Goal: Navigation & Orientation: Find specific page/section

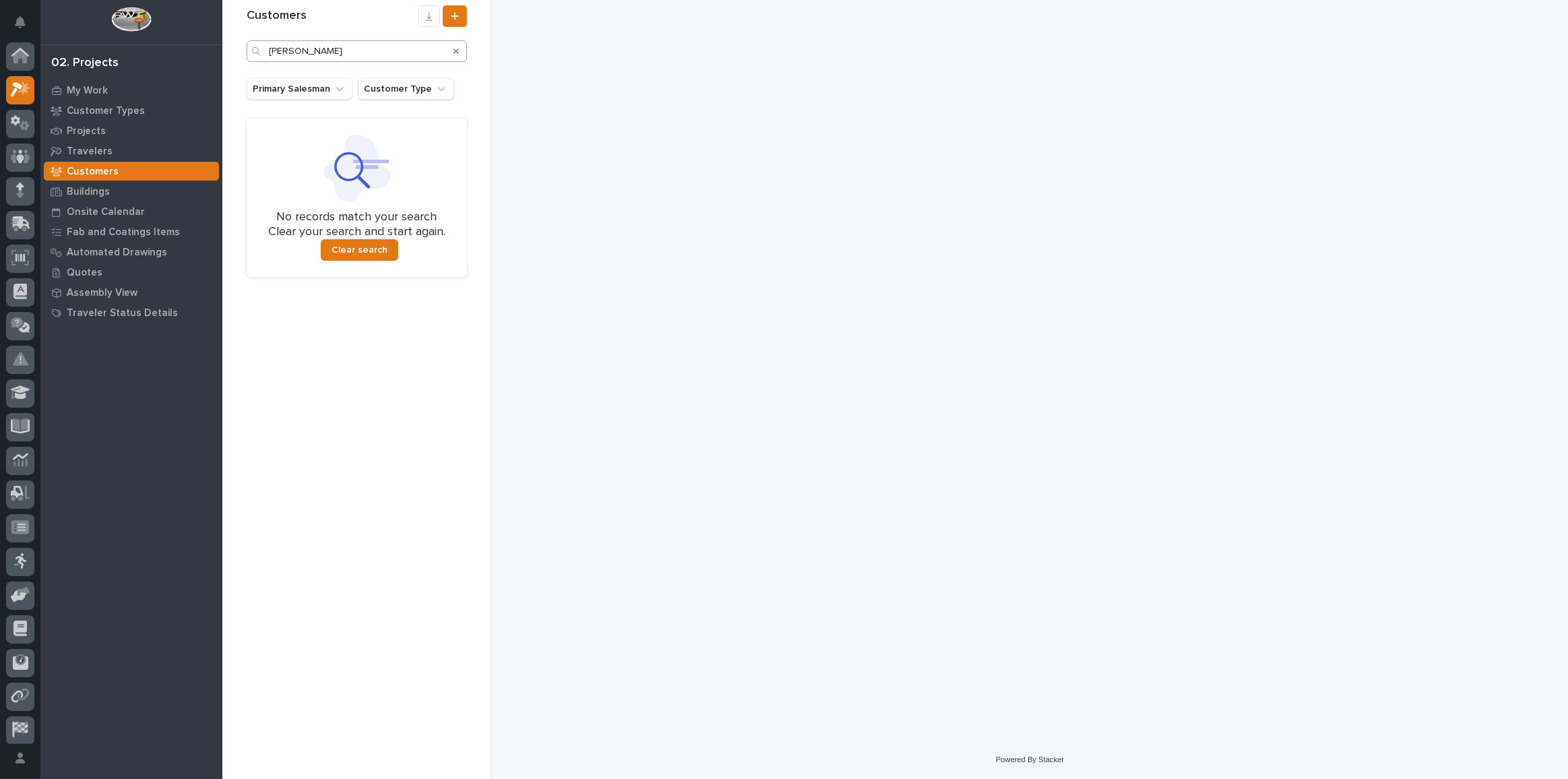
scroll to position [33, 0]
drag, startPoint x: 349, startPoint y: 54, endPoint x: 0, endPoint y: -15, distance: 355.8
click at [0, 0] on html "My Settings Log Out 02. Projects My Work Customer Types Projects Travelers Cust…" at bounding box center [784, 389] width 1568 height 779
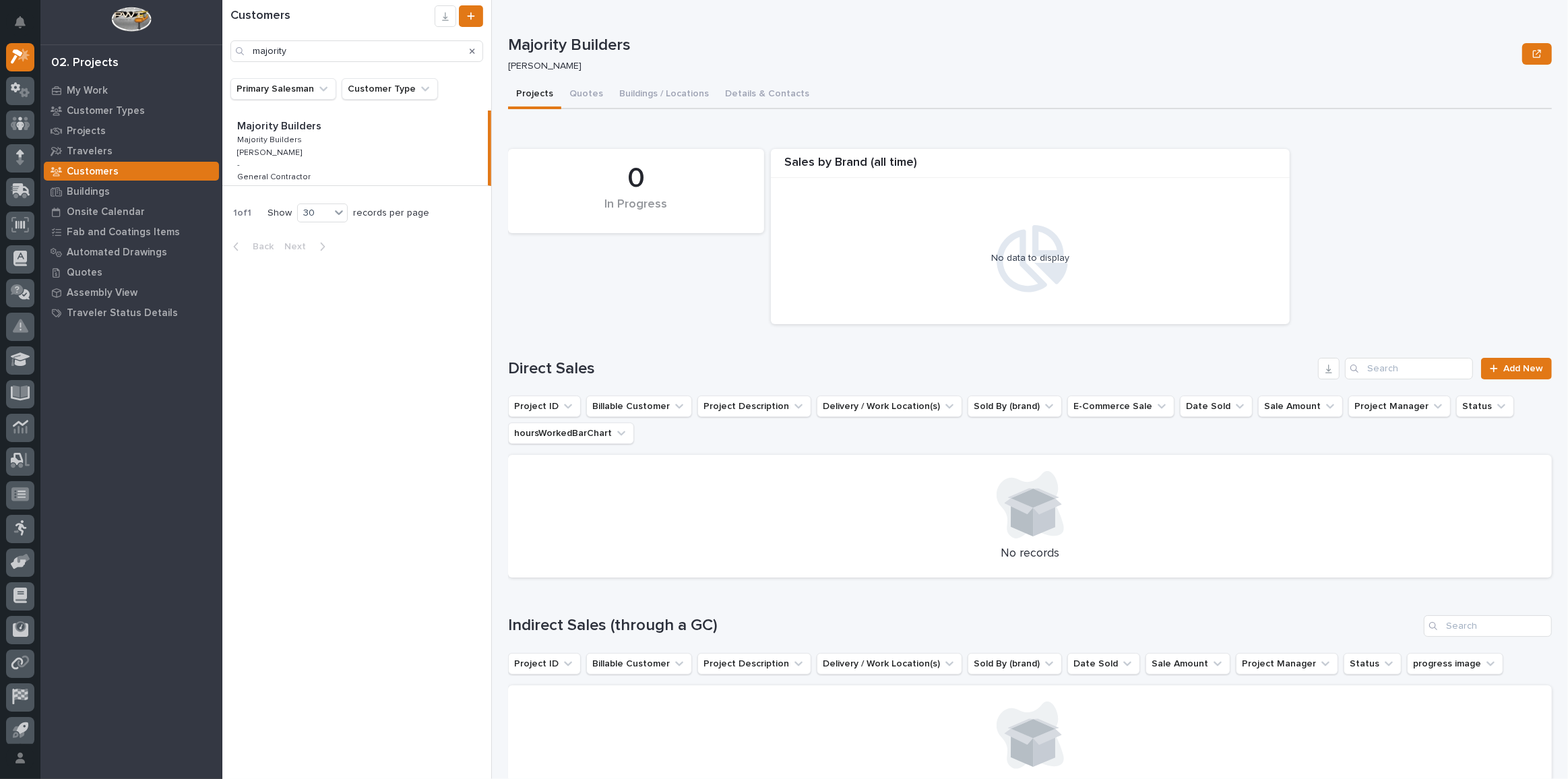
click at [349, 134] on div "Majority Builders Majority Builders Majority Builders Majority Builders [PERSON…" at bounding box center [355, 148] width 266 height 75
click at [289, 124] on p "Majority Builders" at bounding box center [280, 124] width 87 height 15
click at [662, 95] on button "Buildings / Locations" at bounding box center [664, 95] width 106 height 28
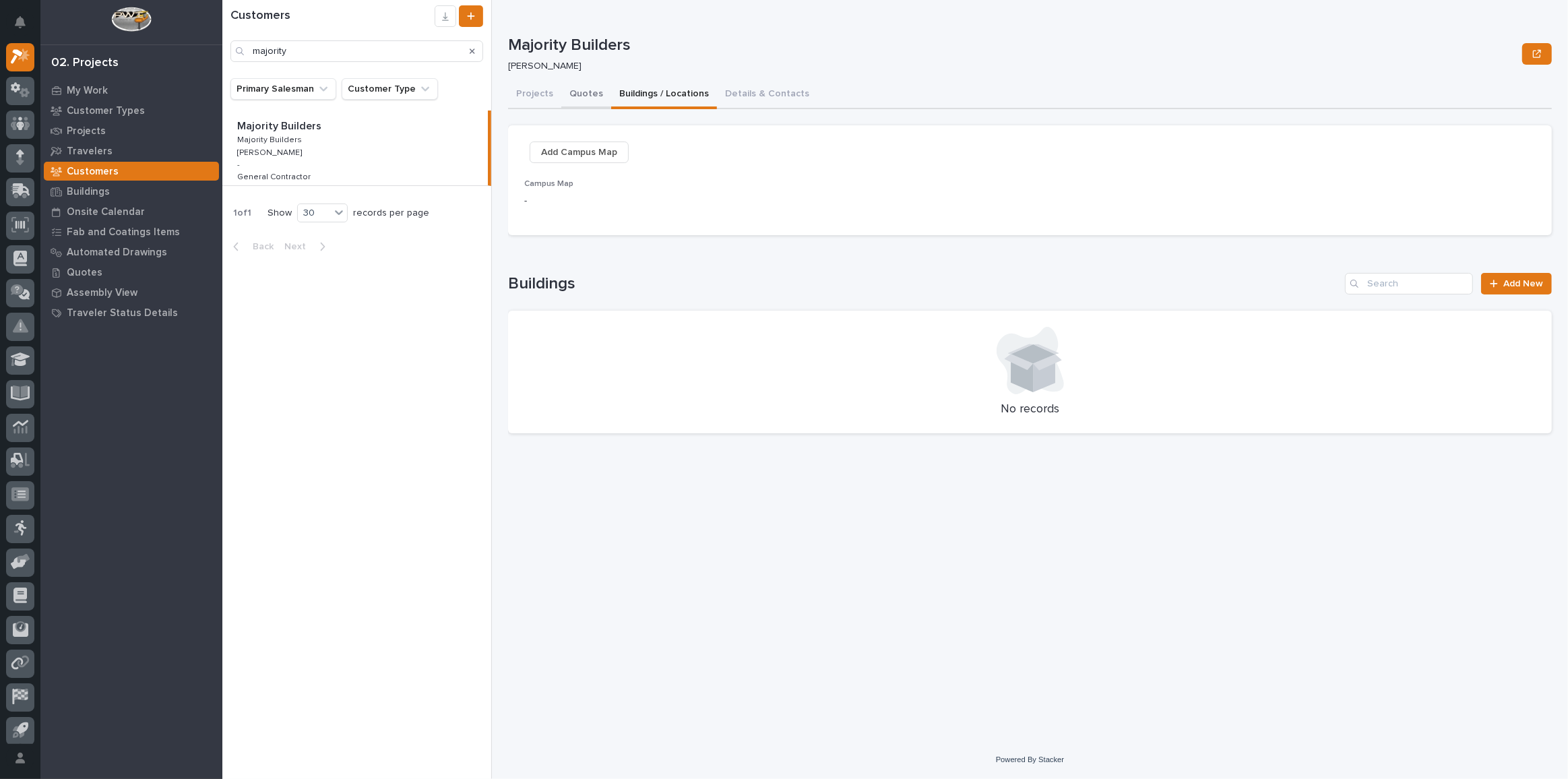
click at [554, 93] on button "Projects" at bounding box center [535, 95] width 54 height 28
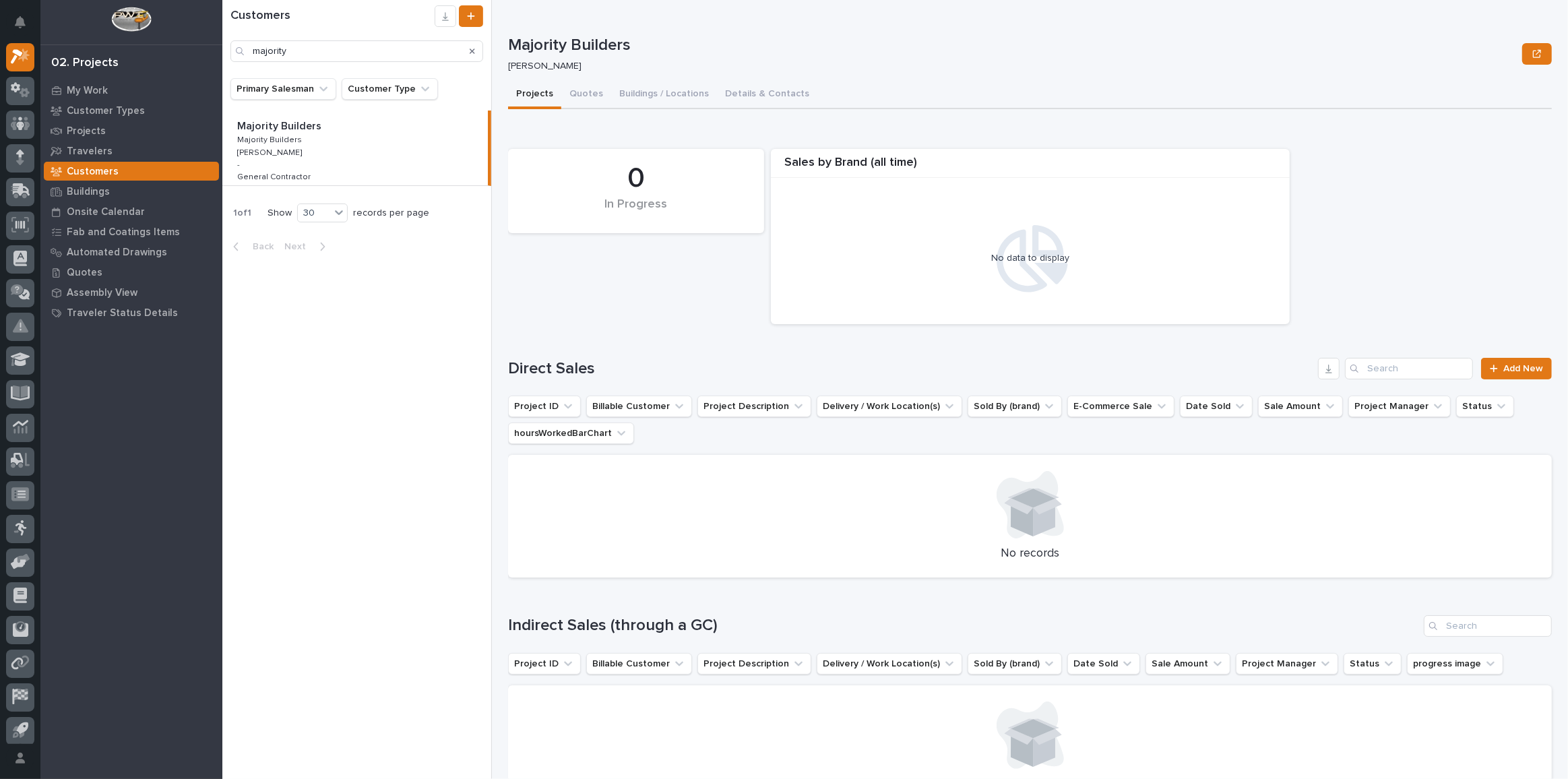
click at [536, 98] on button "Projects" at bounding box center [535, 95] width 54 height 28
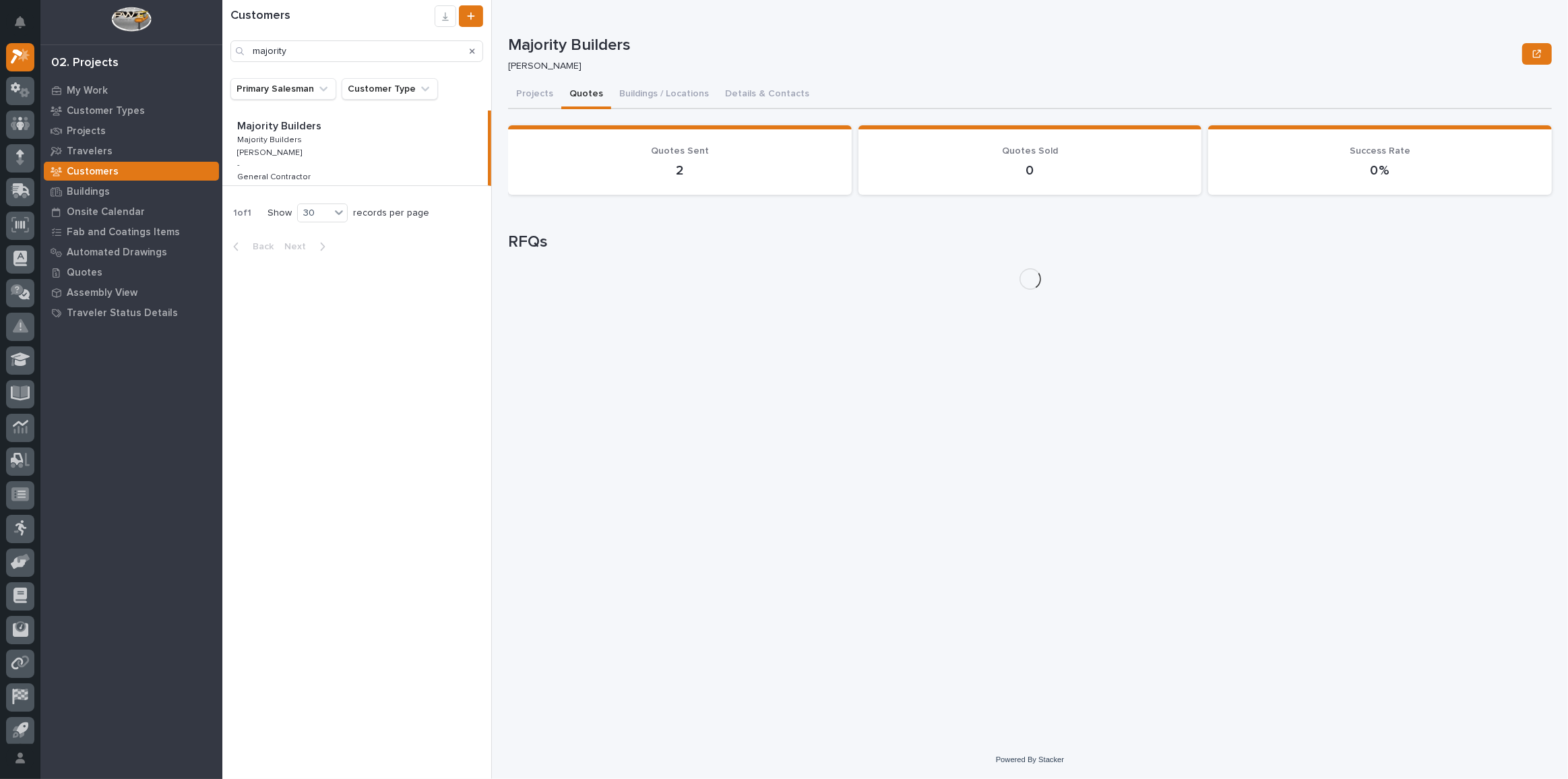
click at [572, 96] on button "Quotes" at bounding box center [586, 95] width 50 height 28
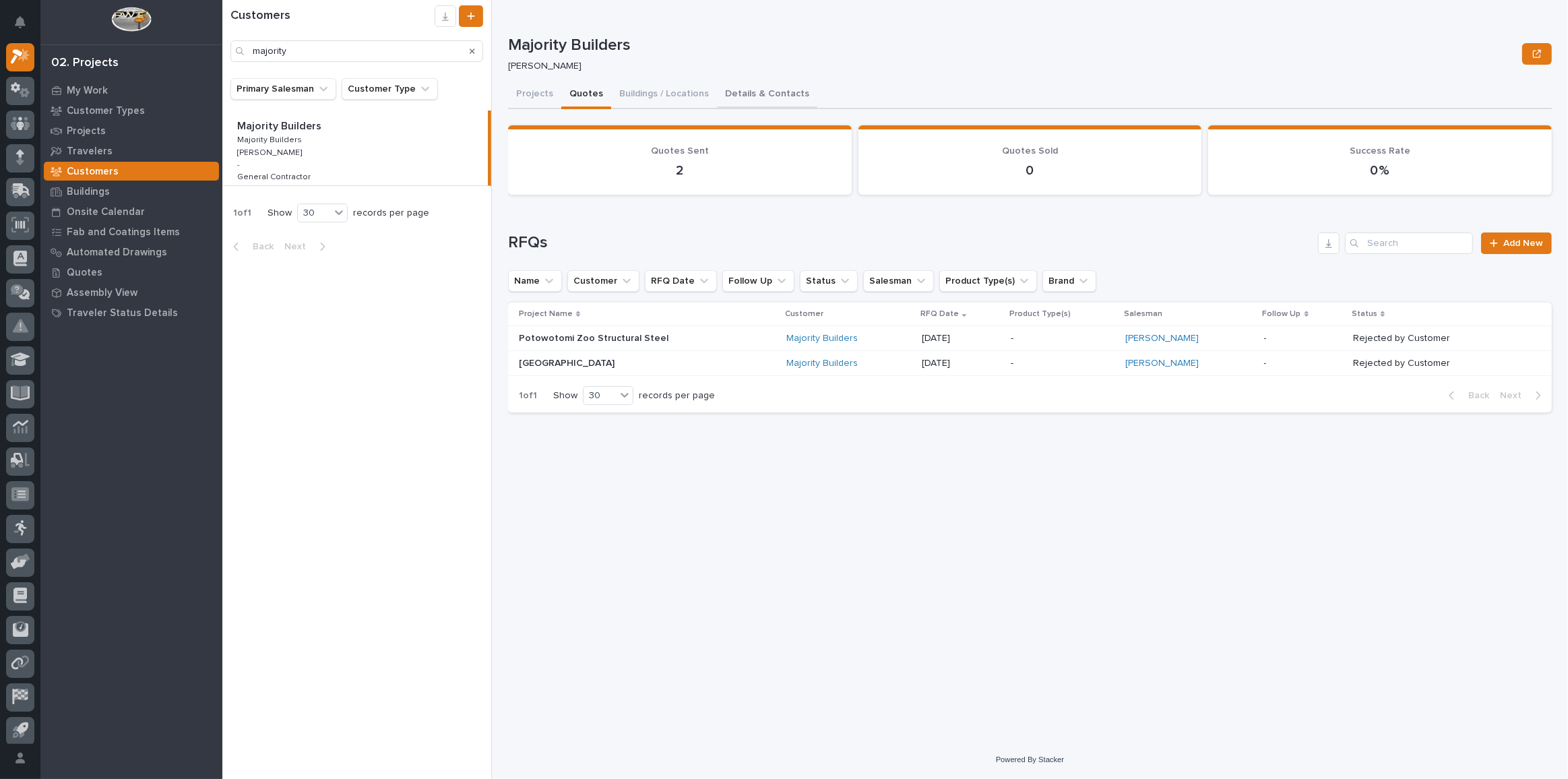
click at [752, 89] on button "Details & Contacts" at bounding box center [767, 95] width 101 height 28
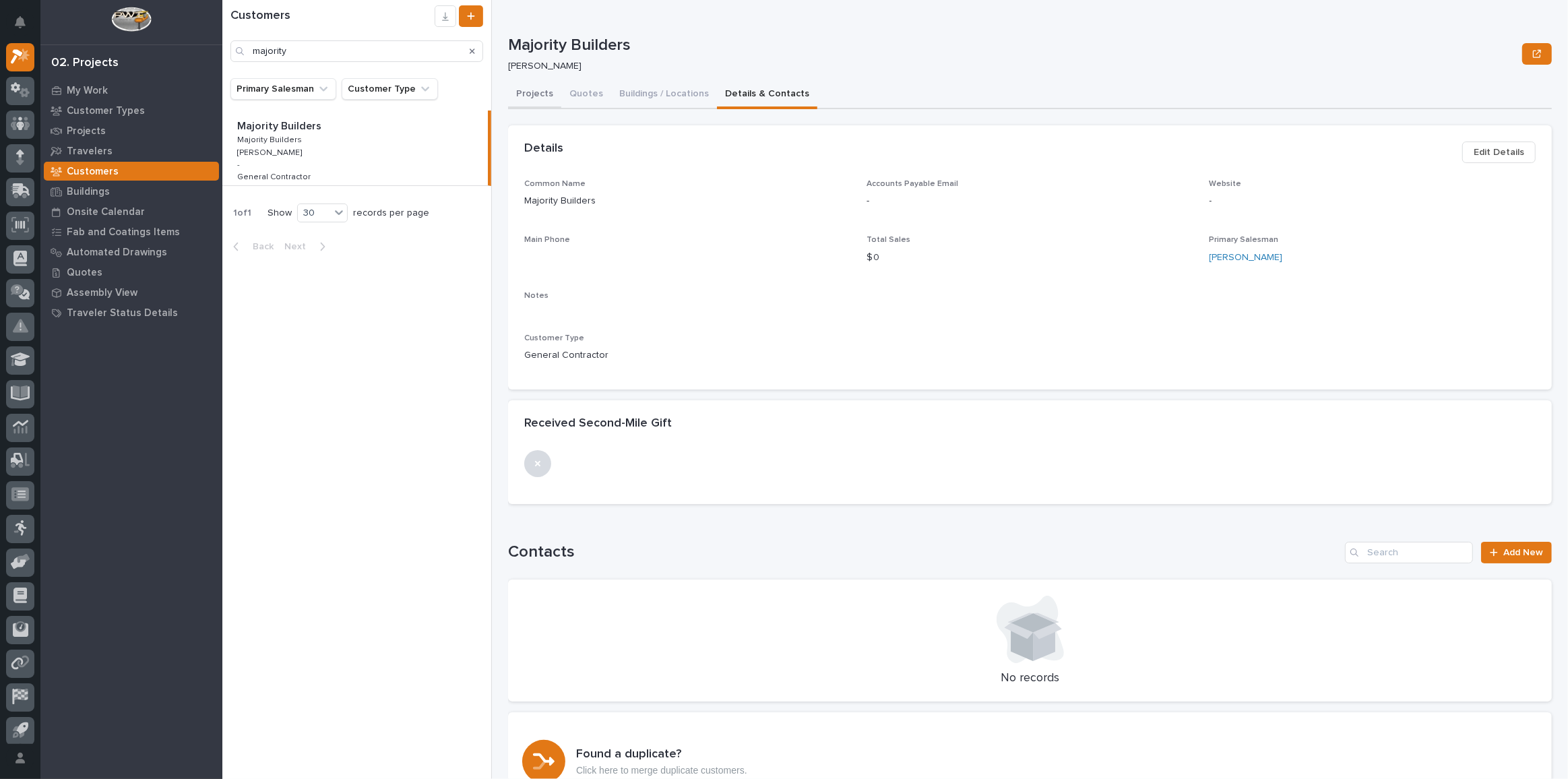
click at [535, 93] on button "Projects" at bounding box center [535, 95] width 54 height 28
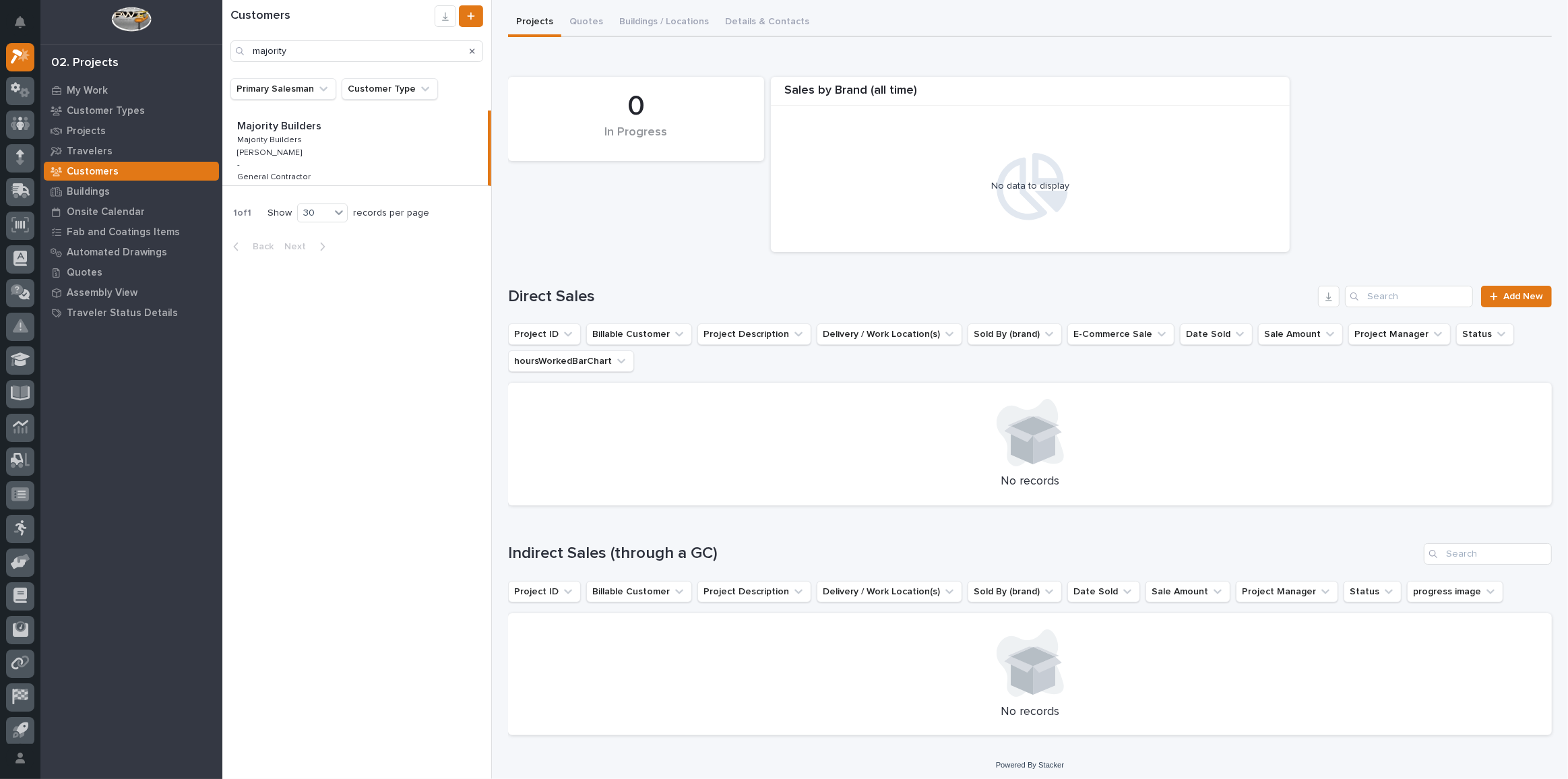
scroll to position [77, 0]
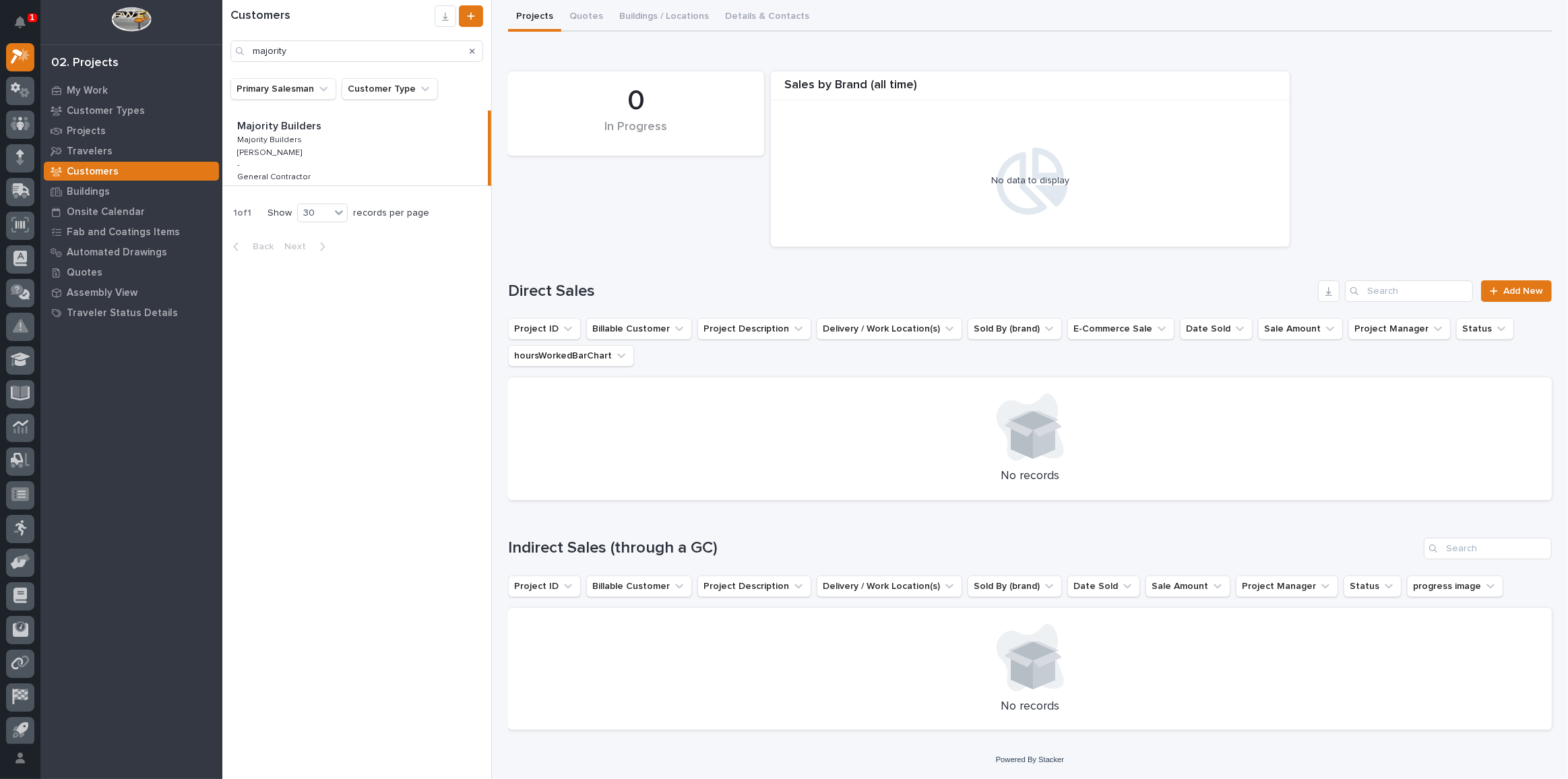
click at [401, 65] on div "Customers majority" at bounding box center [357, 39] width 269 height 78
drag, startPoint x: 389, startPoint y: 54, endPoint x: 115, endPoint y: 22, distance: 275.9
click at [223, 22] on div "1 My Settings Log Out 02. Projects My Work Customer Types Projects Travelers Cu…" at bounding box center [895, 389] width 1345 height 779
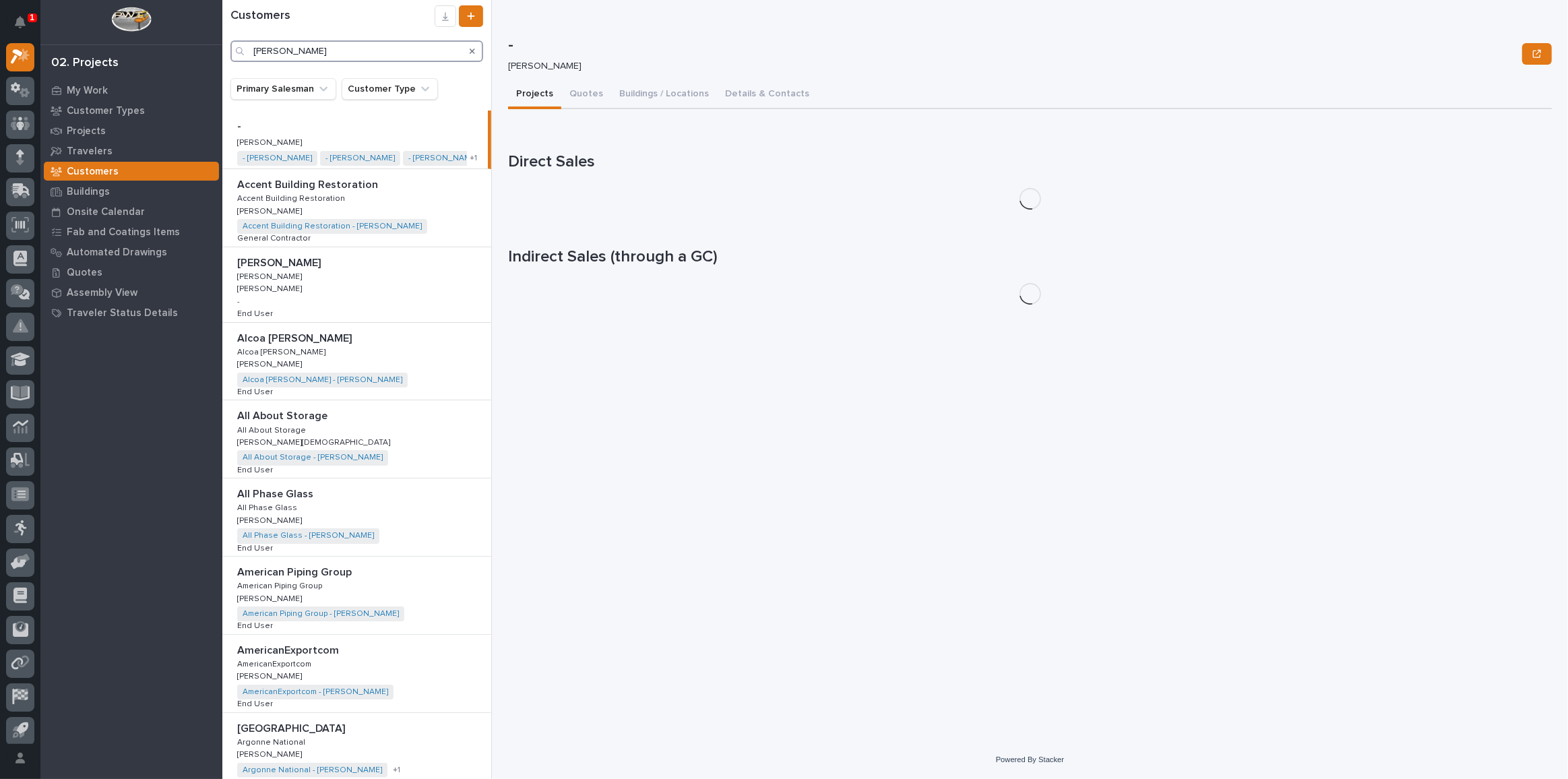
type input "[PERSON_NAME]"
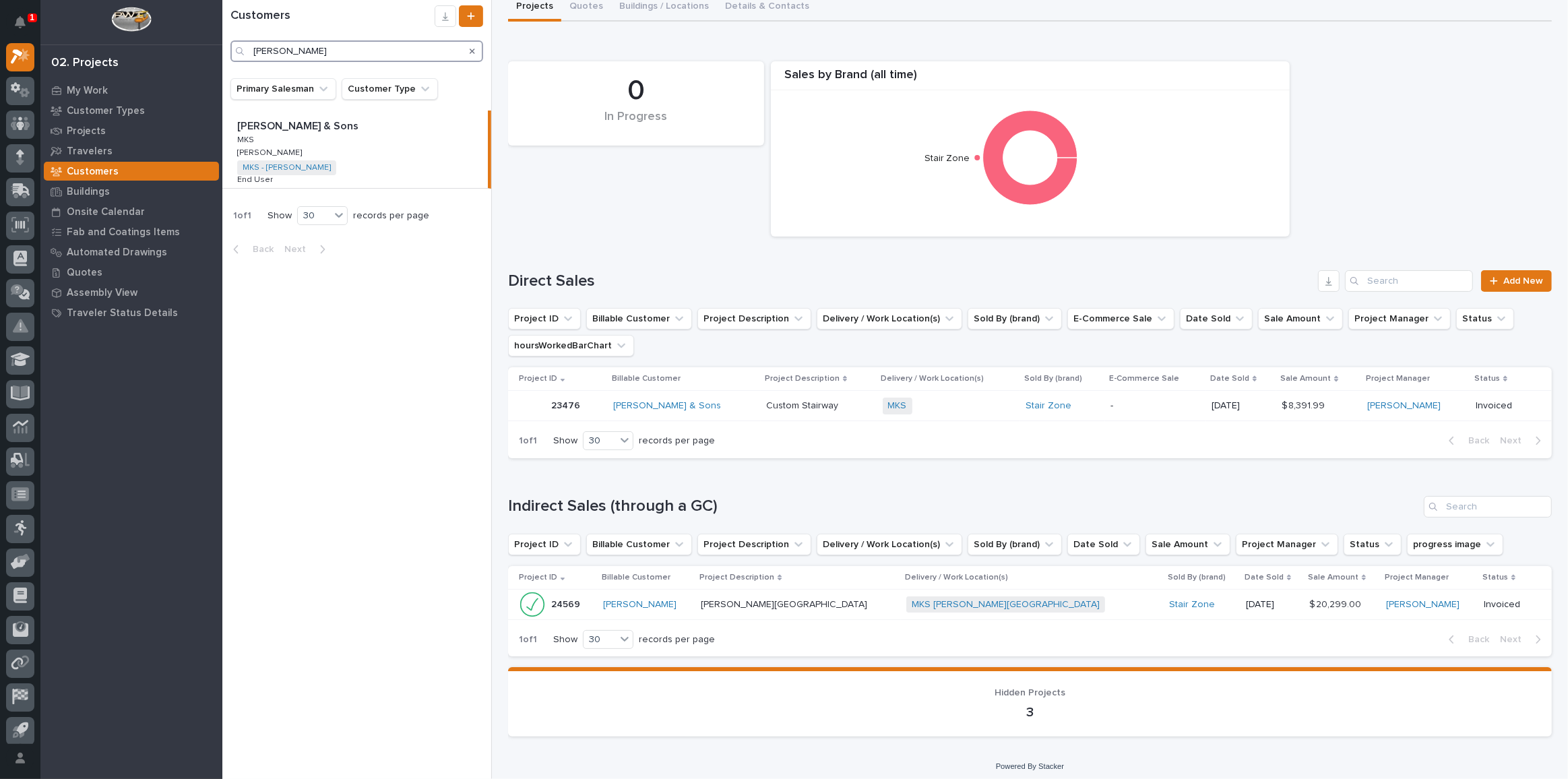
scroll to position [93, 0]
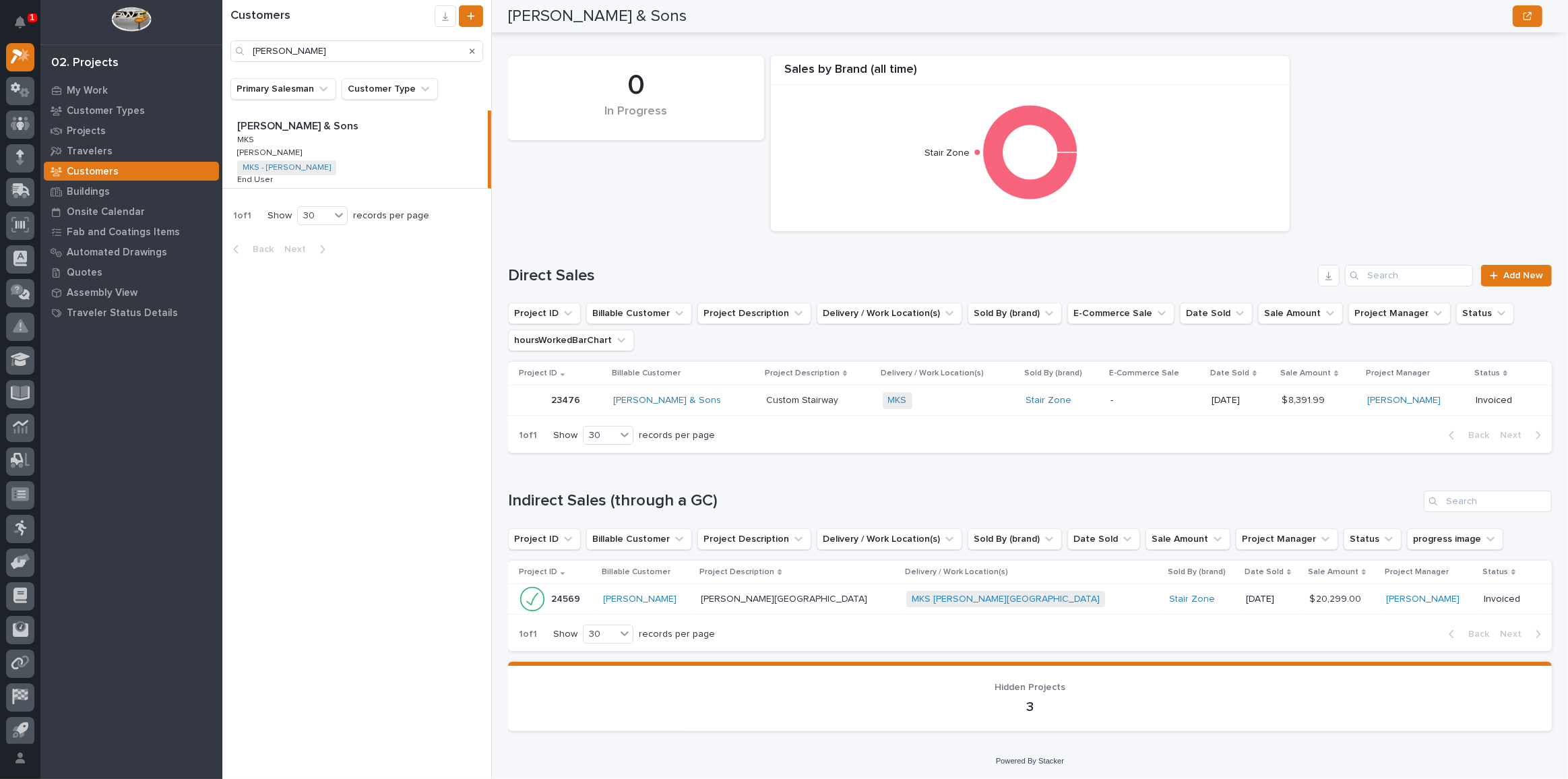
click at [369, 161] on div "[PERSON_NAME] & Sons [PERSON_NAME] & Sons MKS MKS [PERSON_NAME] [PERSON_NAME] M…" at bounding box center [355, 149] width 266 height 77
